Goal: Task Accomplishment & Management: Complete application form

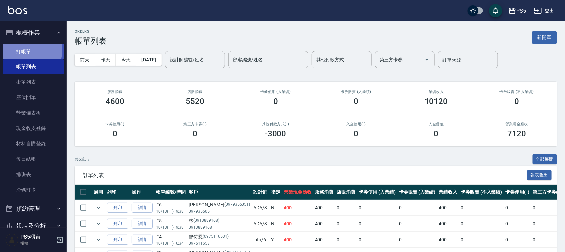
click at [14, 49] on link "打帳單" at bounding box center [33, 51] width 61 height 15
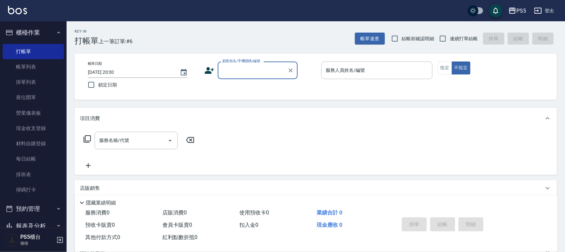
click at [241, 63] on label "顧客姓名/手機號碼/編號" at bounding box center [241, 61] width 38 height 5
click at [241, 65] on input "顧客姓名/手機號碼/編號" at bounding box center [253, 71] width 64 height 12
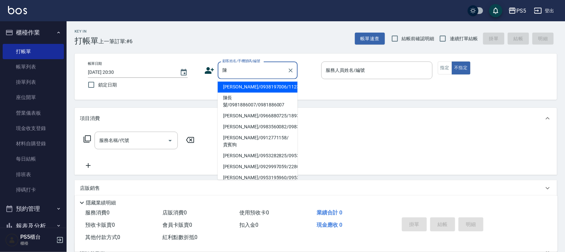
click at [250, 148] on li "陳亭/0912771158/貴賓狗" at bounding box center [258, 142] width 80 height 18
type input "陳亭/0912771158/貴賓狗"
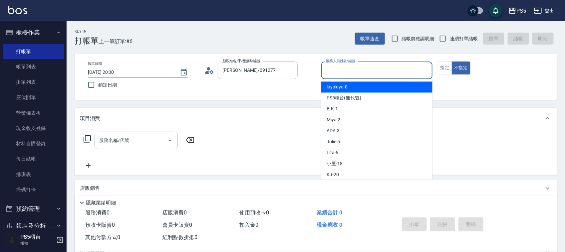
click at [340, 69] on input "服務人員姓名/編號" at bounding box center [376, 71] width 105 height 12
type input "Jolie-5"
type button "false"
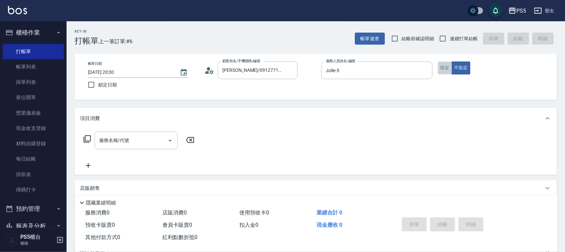
drag, startPoint x: 446, startPoint y: 63, endPoint x: 234, endPoint y: 143, distance: 226.4
click at [445, 63] on button "指定" at bounding box center [445, 68] width 14 height 13
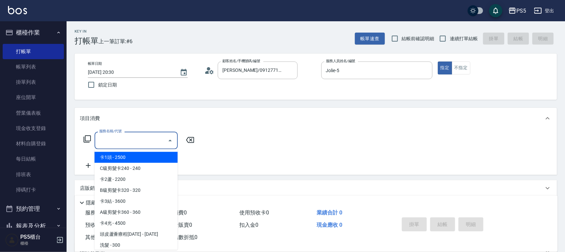
click at [122, 135] on div "服務名稱/代號 服務名稱/代號" at bounding box center [136, 141] width 83 height 18
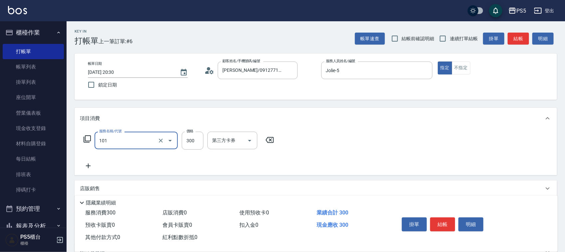
type input "洗髮(101)"
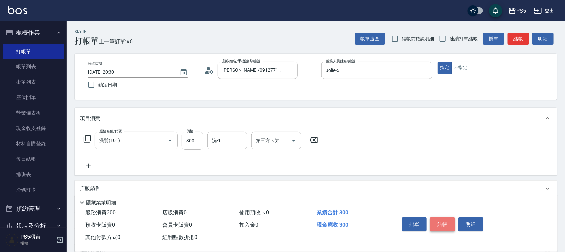
click at [444, 225] on button "結帳" at bounding box center [442, 225] width 25 height 14
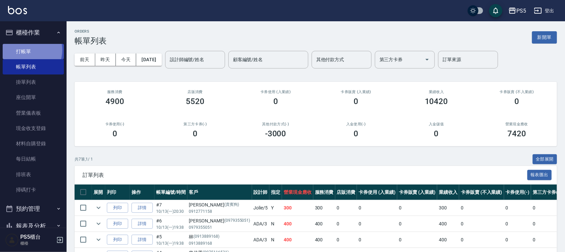
click at [26, 50] on link "打帳單" at bounding box center [33, 51] width 61 height 15
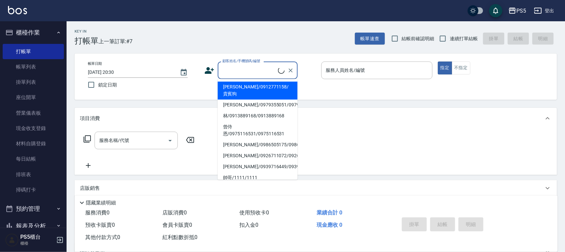
click at [236, 68] on input "顧客姓名/手機號碼/編號" at bounding box center [249, 71] width 57 height 12
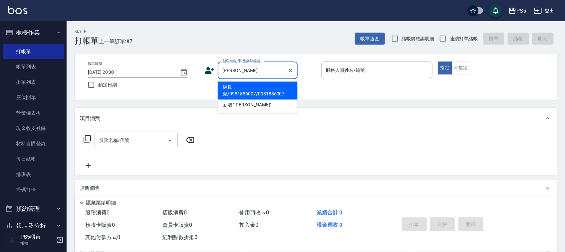
click at [230, 91] on li "陳長髮/0981886007/0981886007" at bounding box center [258, 91] width 80 height 18
type input "陳長髮/0981886007/0981886007"
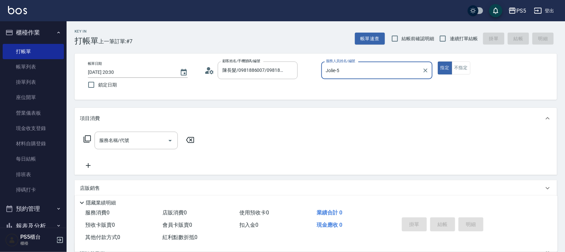
type input "Jolie-5"
click at [110, 143] on input "服務名稱/代號" at bounding box center [131, 141] width 67 height 12
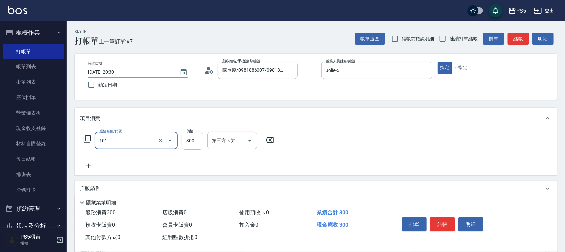
type input "洗髮(101)"
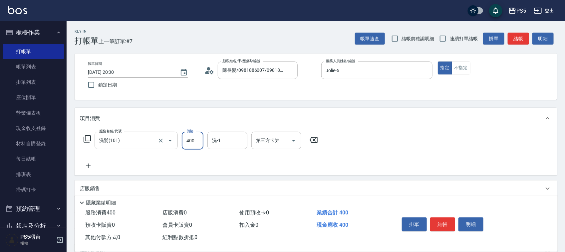
type input "400"
click at [448, 222] on button "結帳" at bounding box center [442, 225] width 25 height 14
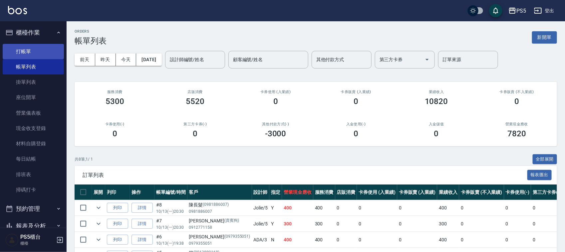
click at [15, 48] on link "打帳單" at bounding box center [33, 51] width 61 height 15
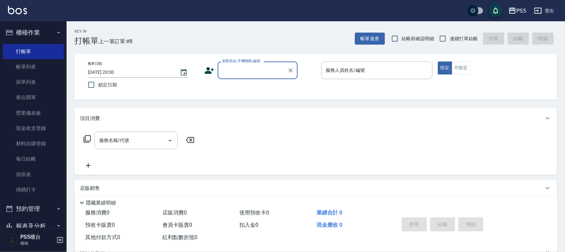
click at [231, 67] on input "顧客姓名/手機號碼/編號" at bounding box center [253, 71] width 64 height 12
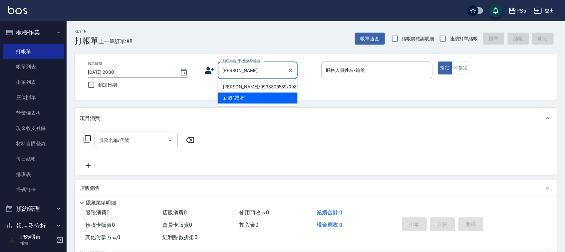
click at [236, 90] on li "羅培文/0933305589/9985" at bounding box center [258, 87] width 80 height 11
type input "羅培文/0933305589/9985"
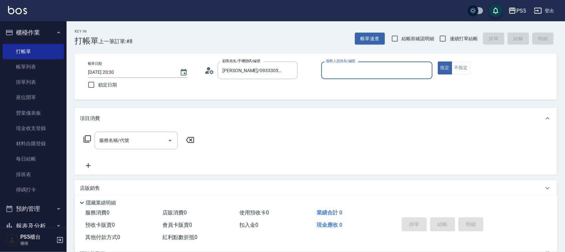
type input "Jolie-5"
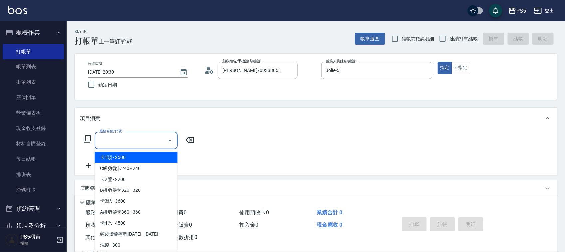
click at [140, 137] on input "服務名稱/代號" at bounding box center [131, 141] width 67 height 12
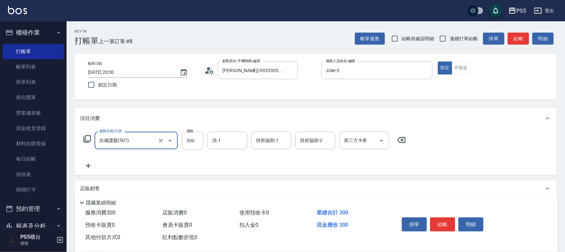
type input "自備護髮(501)"
type input "800"
click at [439, 218] on button "結帳" at bounding box center [442, 225] width 25 height 14
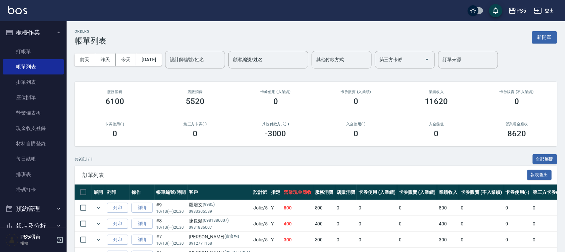
drag, startPoint x: 216, startPoint y: 43, endPoint x: 207, endPoint y: 76, distance: 34.5
click at [216, 53] on div "ORDERS 帳單列表 新開單 前天 昨天 今天 2025/10/13 設計師編號/姓名 設計師編號/姓名 顧客編號/姓名 顧客編號/姓名 其他付款方式 其他…" at bounding box center [316, 195] width 498 height 349
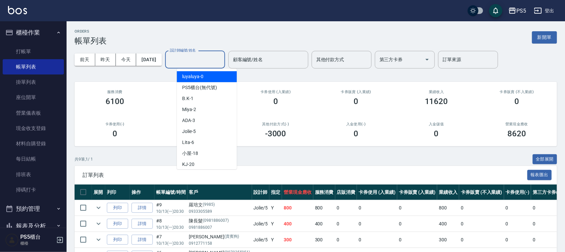
click at [204, 64] on input "設計師編號/姓名" at bounding box center [195, 60] width 54 height 12
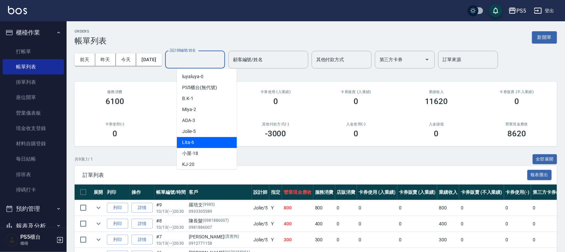
click at [211, 138] on div "Lita -6" at bounding box center [207, 142] width 60 height 11
type input "Lita-6"
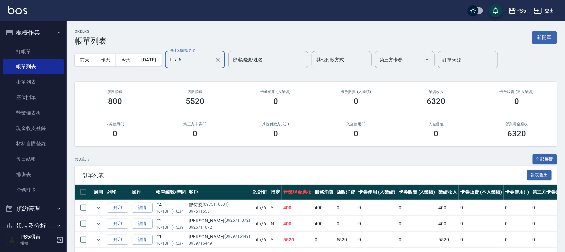
scroll to position [29, 0]
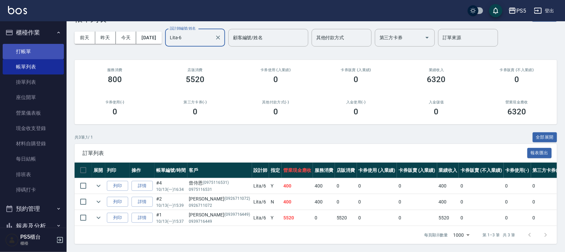
click at [43, 49] on link "打帳單" at bounding box center [33, 51] width 61 height 15
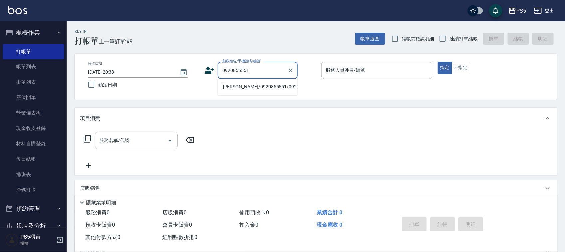
click at [237, 88] on li "顏晴/0920855551/0920855551" at bounding box center [258, 87] width 80 height 11
type input "顏晴/0920855551/0920855551"
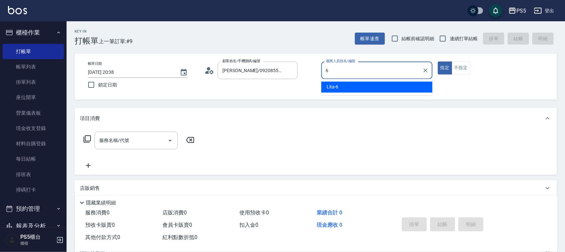
type input "Lita-6"
type button "true"
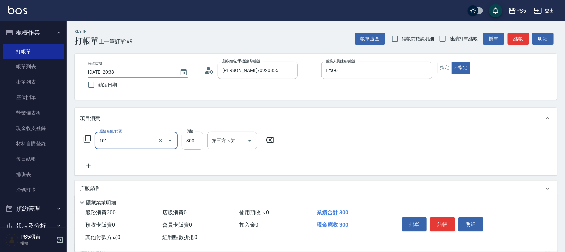
type input "洗髮(101)"
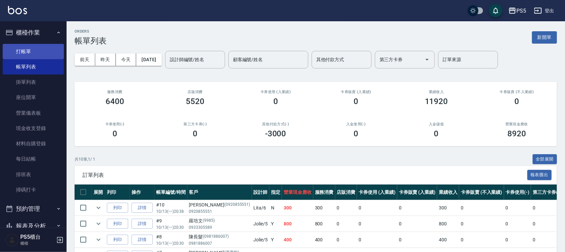
click at [57, 55] on link "打帳單" at bounding box center [33, 51] width 61 height 15
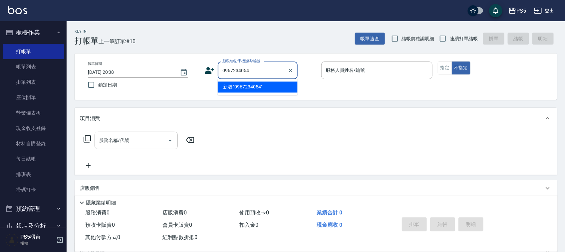
type input "0967234054"
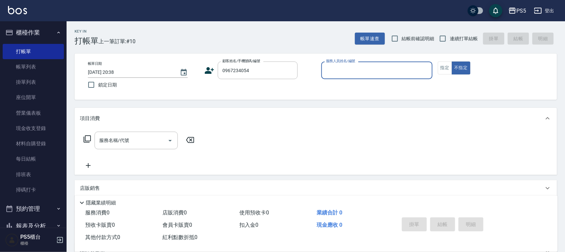
click at [206, 72] on icon at bounding box center [209, 70] width 9 height 7
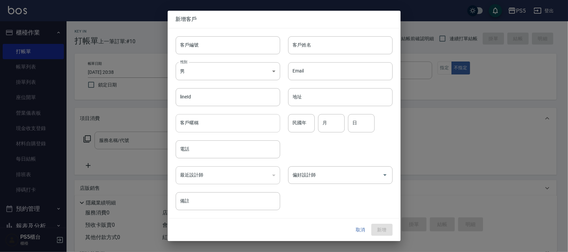
type input "0967234054"
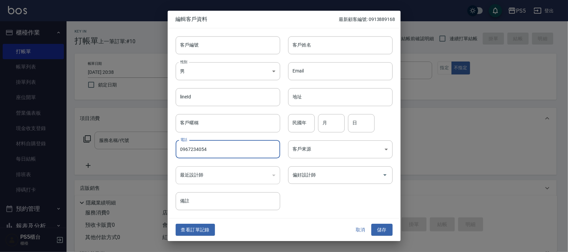
click at [219, 150] on input "0967234054" at bounding box center [228, 150] width 105 height 18
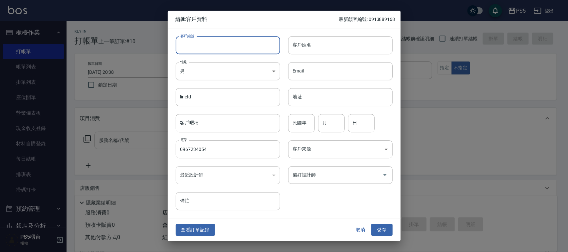
click at [216, 51] on input "客戶編號" at bounding box center [228, 45] width 105 height 18
paste input "0967234054"
type input "0967234054"
click at [326, 46] on input "客戶姓名" at bounding box center [340, 45] width 105 height 18
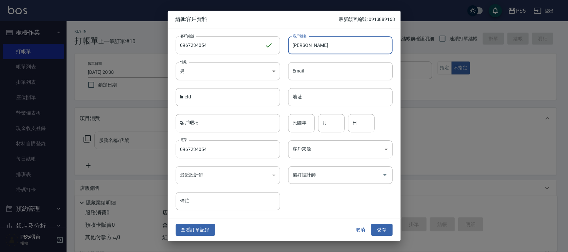
type input "李秉軒"
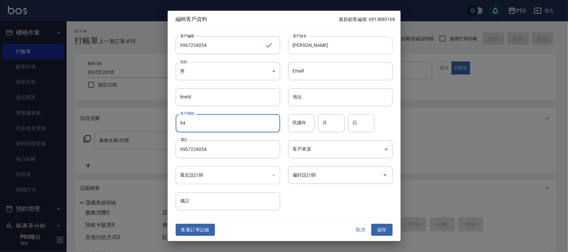
type input "94"
type input "3"
type input "31"
drag, startPoint x: 210, startPoint y: 123, endPoint x: 75, endPoint y: 128, distance: 134.6
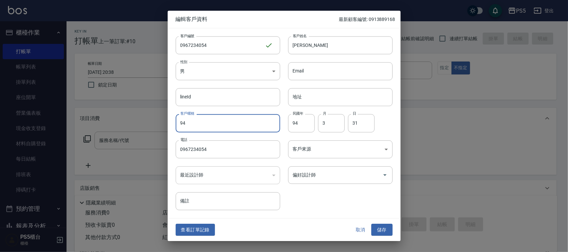
click at [95, 129] on div "編輯客戶資料 最新顧客編號: 0913889168 客戶編號 0967234054 ​ 客戶編號 客戶姓名 李秉軒 客戶姓名 性別 男 MALE 性別 Ema…" at bounding box center [284, 126] width 568 height 252
click at [385, 229] on button "儲存" at bounding box center [382, 230] width 21 height 12
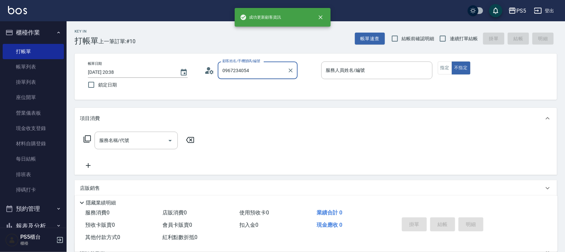
click at [259, 67] on input "0967234054" at bounding box center [253, 71] width 64 height 12
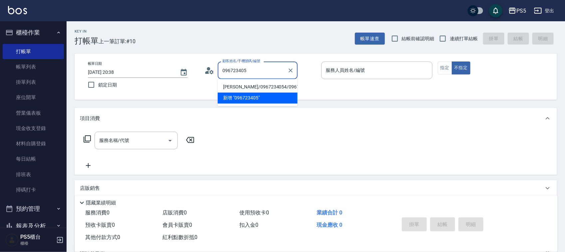
click at [257, 86] on li "李秉軒/0967234054/0967234054" at bounding box center [258, 87] width 80 height 11
type input "李秉軒/0967234054/0967234054"
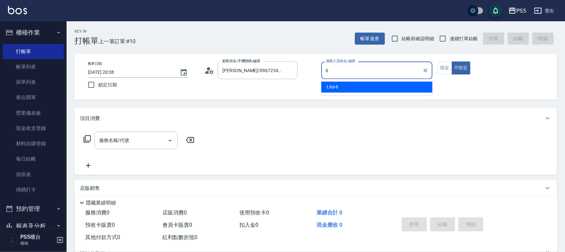
type input "Lita-6"
type button "false"
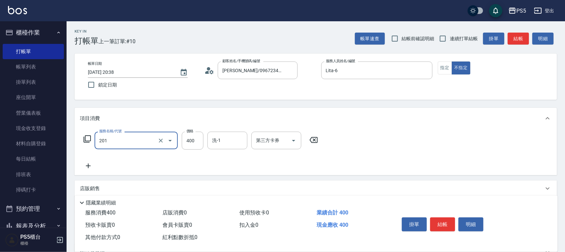
type input "洗剪400(201)"
type input "500"
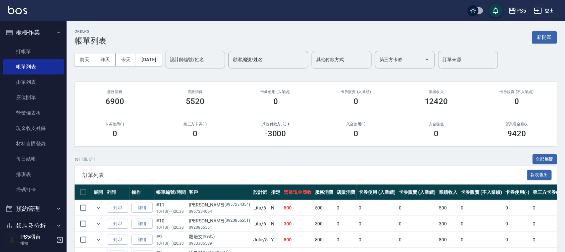
click at [220, 60] on input "設計師編號/姓名" at bounding box center [195, 60] width 54 height 12
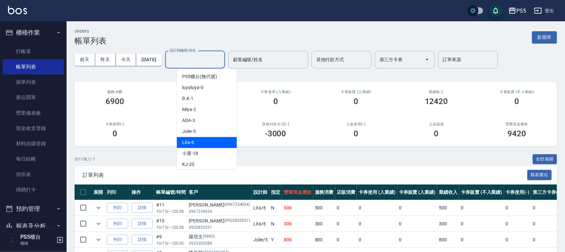
click at [212, 141] on div "Lita -6" at bounding box center [207, 142] width 60 height 11
type input "Lita-6"
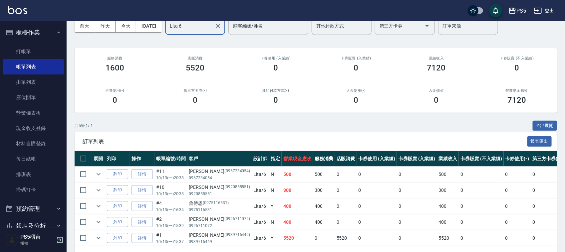
scroll to position [19, 0]
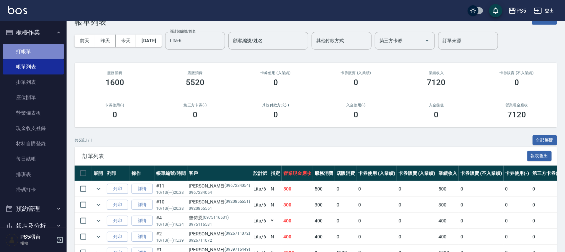
click at [50, 53] on link "打帳單" at bounding box center [33, 51] width 61 height 15
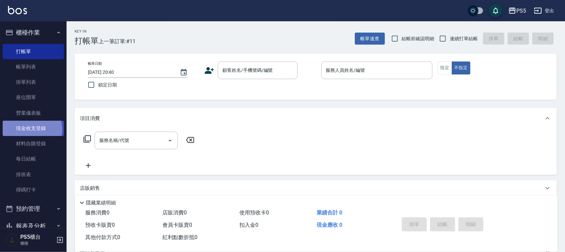
click at [28, 130] on link "現金收支登錄" at bounding box center [33, 128] width 61 height 15
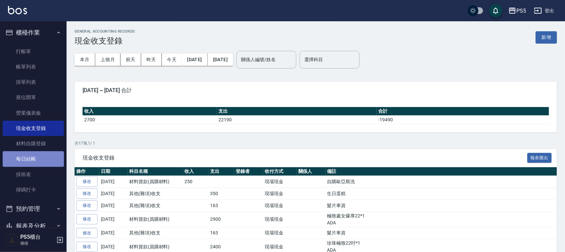
click at [34, 162] on link "每日結帳" at bounding box center [33, 158] width 61 height 15
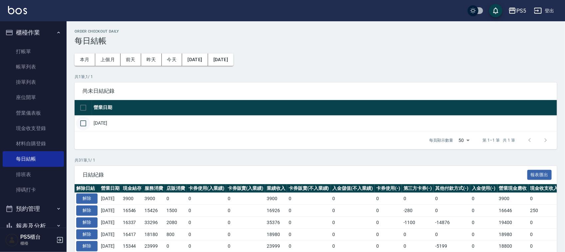
click at [84, 123] on input "checkbox" at bounding box center [83, 124] width 14 height 14
checkbox input "true"
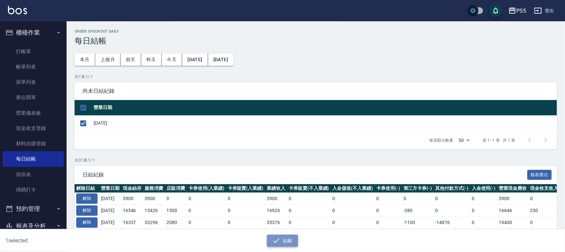
click at [276, 239] on icon "button" at bounding box center [276, 241] width 8 height 8
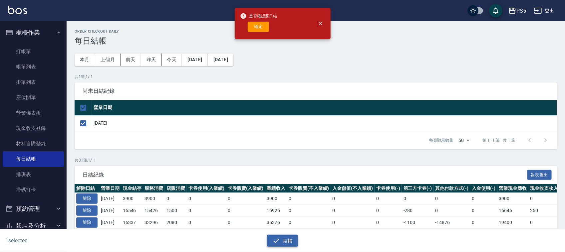
click at [273, 238] on icon "button" at bounding box center [276, 241] width 8 height 8
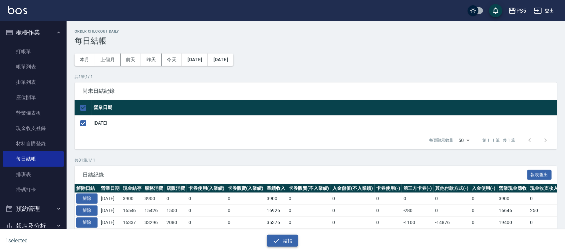
click at [274, 240] on icon "button" at bounding box center [276, 241] width 8 height 8
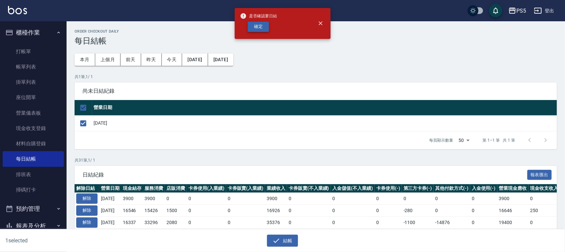
click at [264, 26] on button "確定" at bounding box center [258, 27] width 21 height 10
checkbox input "false"
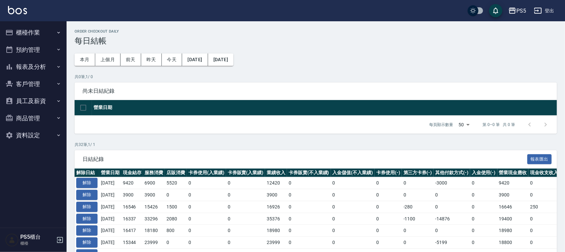
click at [32, 69] on button "報表及分析" at bounding box center [33, 66] width 61 height 17
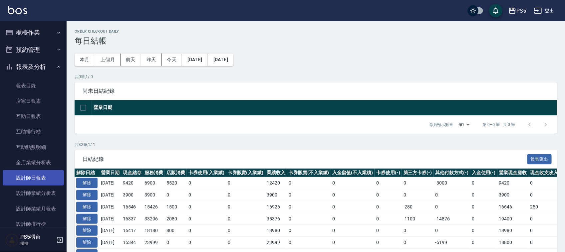
click at [29, 174] on link "設計師日報表" at bounding box center [33, 177] width 61 height 15
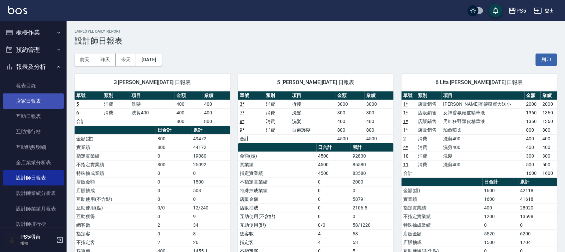
click at [26, 98] on link "店家日報表" at bounding box center [33, 101] width 61 height 15
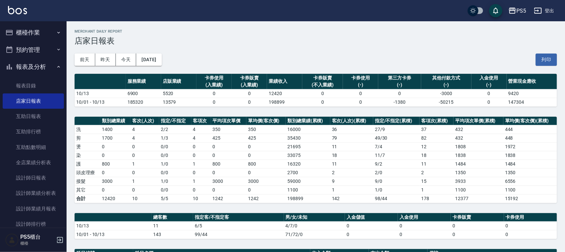
click at [46, 33] on button "櫃檯作業" at bounding box center [33, 32] width 61 height 17
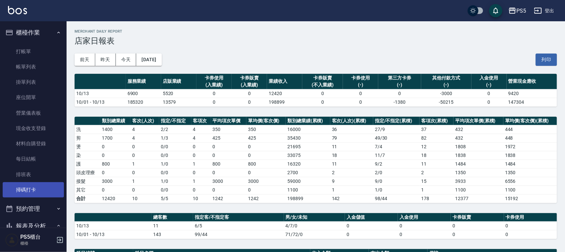
click at [23, 186] on link "掃碼打卡" at bounding box center [33, 189] width 61 height 15
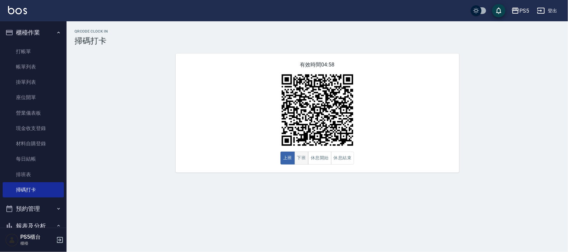
click at [304, 155] on button "下班" at bounding box center [302, 158] width 14 height 13
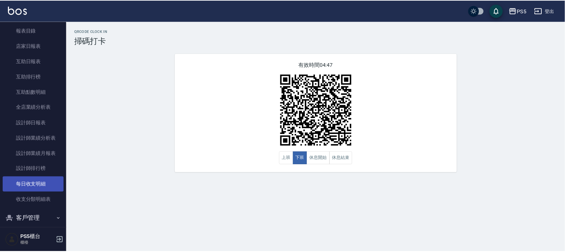
scroll to position [250, 0]
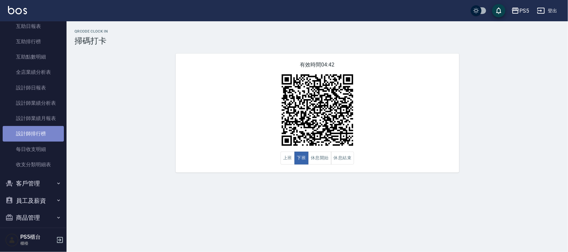
click at [34, 139] on link "設計師排行榜" at bounding box center [33, 133] width 61 height 15
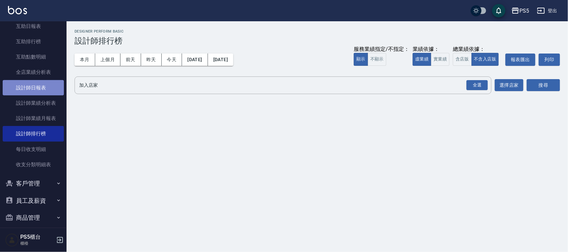
click at [36, 88] on link "設計師日報表" at bounding box center [33, 87] width 61 height 15
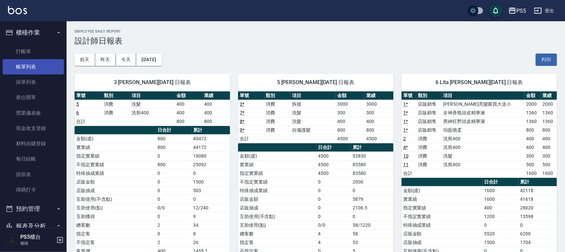
click at [12, 59] on link "帳單列表" at bounding box center [33, 66] width 61 height 15
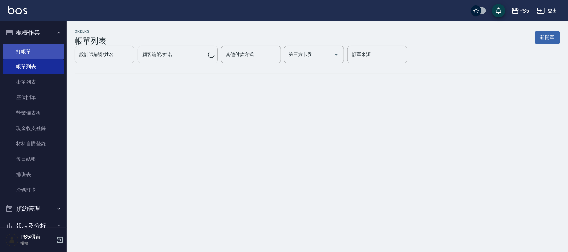
click at [17, 45] on link "打帳單" at bounding box center [33, 51] width 61 height 15
